Goal: Task Accomplishment & Management: Manage account settings

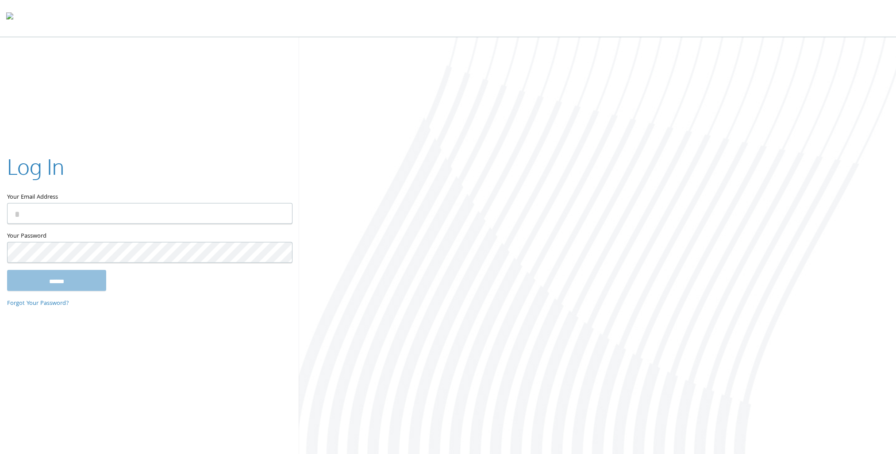
type input "**********"
click at [7, 269] on input "******" at bounding box center [56, 279] width 99 height 21
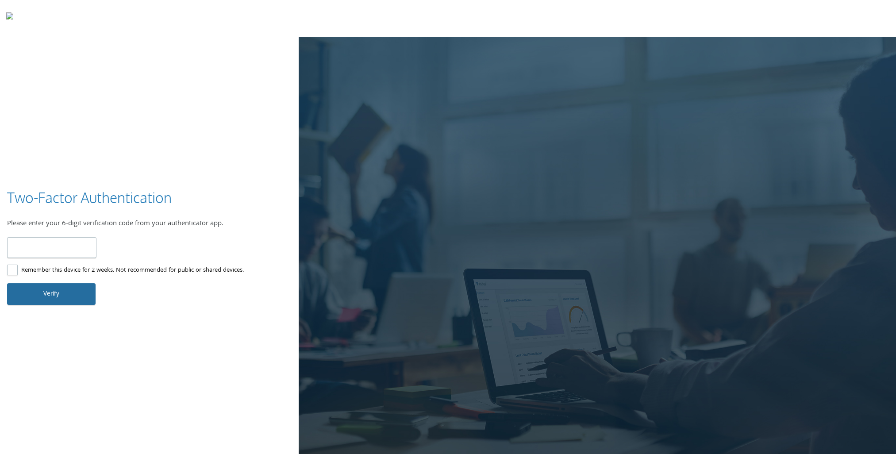
type input "*"
type input "******"
